Goal: Information Seeking & Learning: Learn about a topic

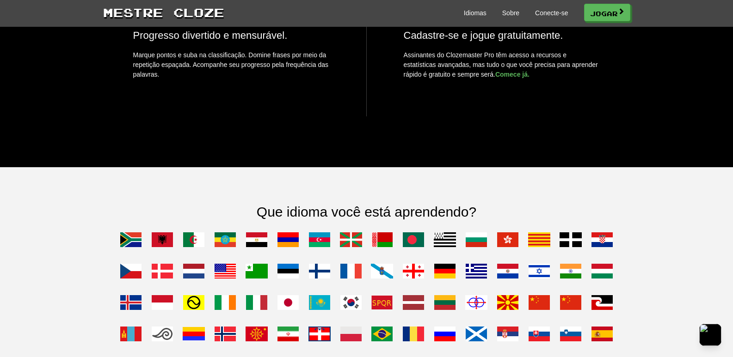
scroll to position [694, 0]
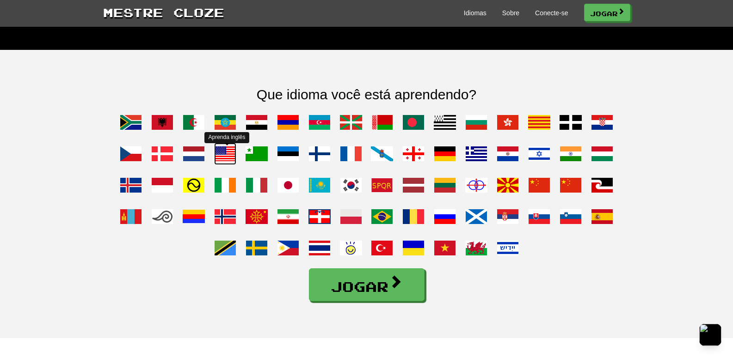
click at [230, 165] on span at bounding box center [225, 154] width 22 height 22
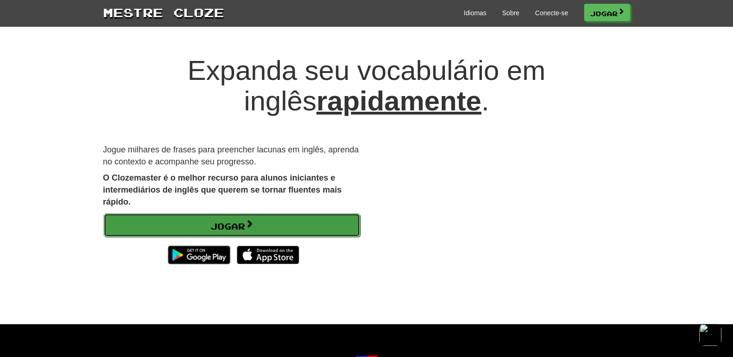
click at [223, 222] on font "Jogar" at bounding box center [227, 226] width 35 height 10
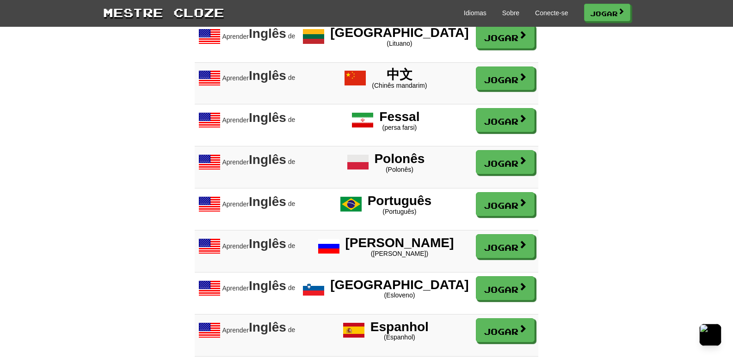
scroll to position [1318, 0]
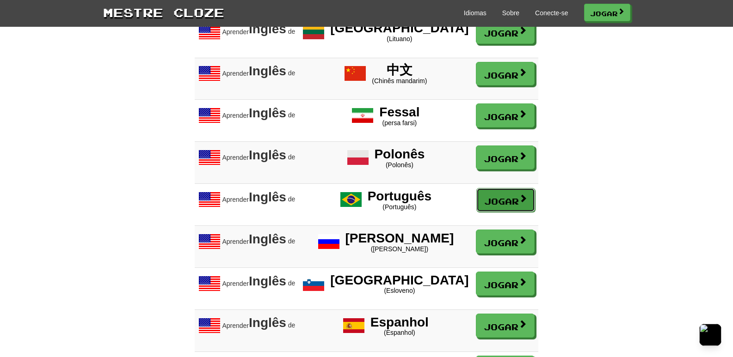
click at [484, 202] on font "Jogar" at bounding box center [501, 202] width 35 height 10
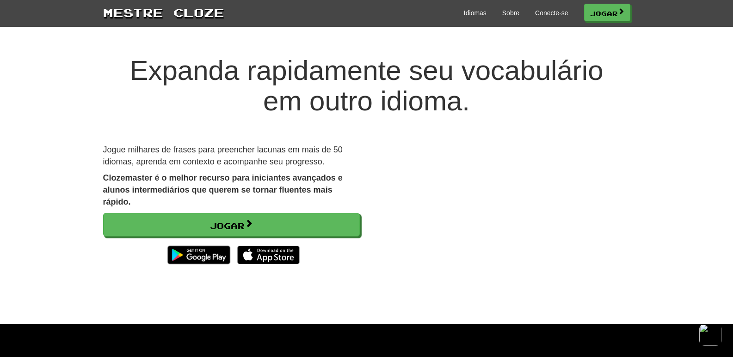
scroll to position [694, 0]
